Goal: Task Accomplishment & Management: Use online tool/utility

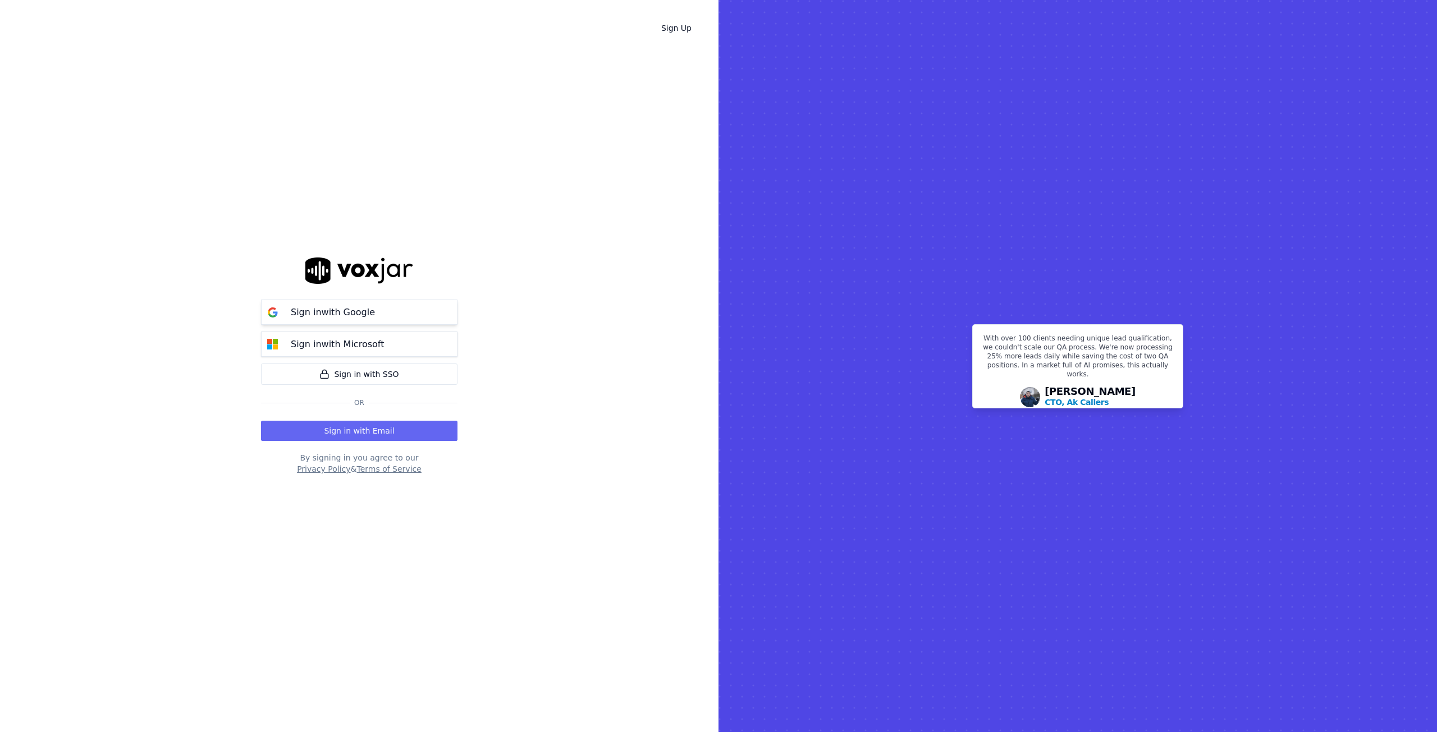
click at [327, 306] on p "Sign in with Google" at bounding box center [333, 312] width 84 height 13
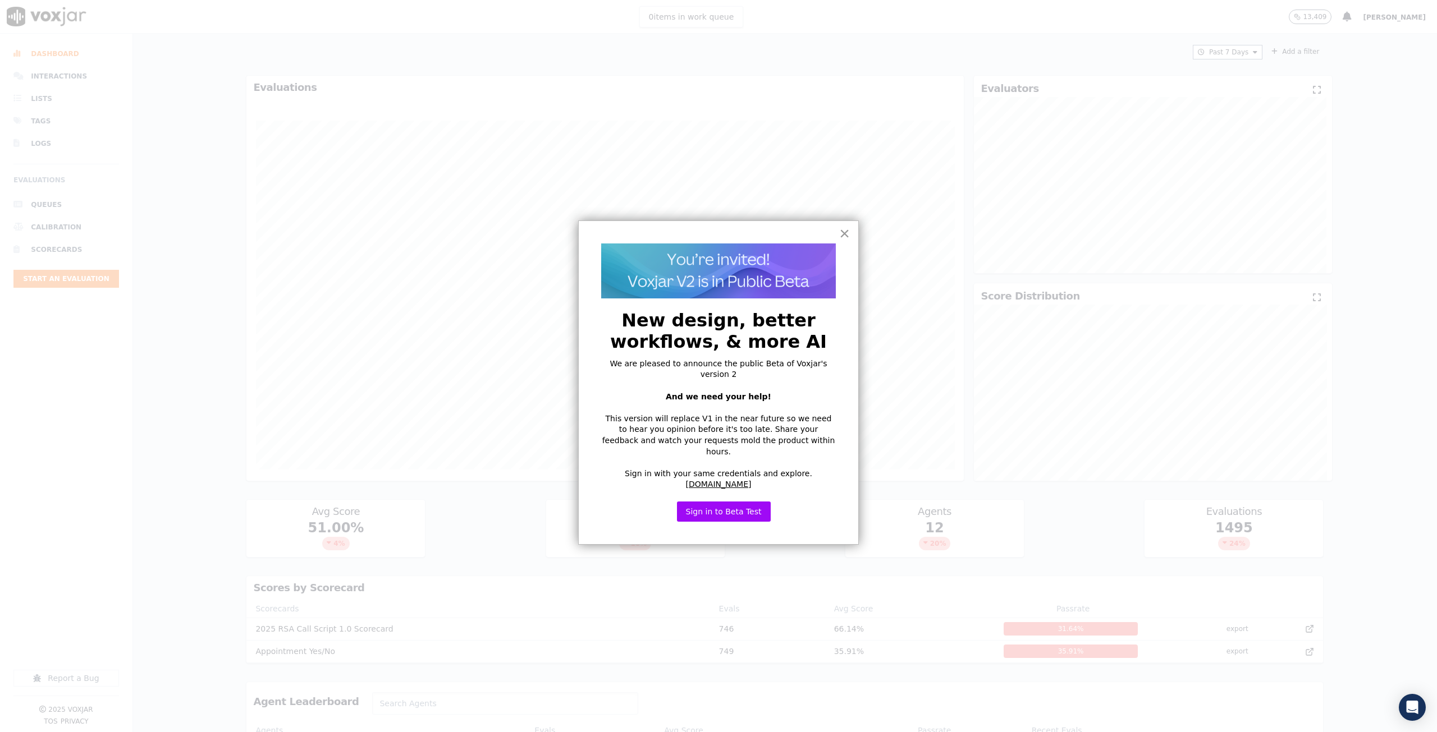
click at [841, 237] on button "×" at bounding box center [844, 233] width 11 height 18
